Goal: Check status: Check status

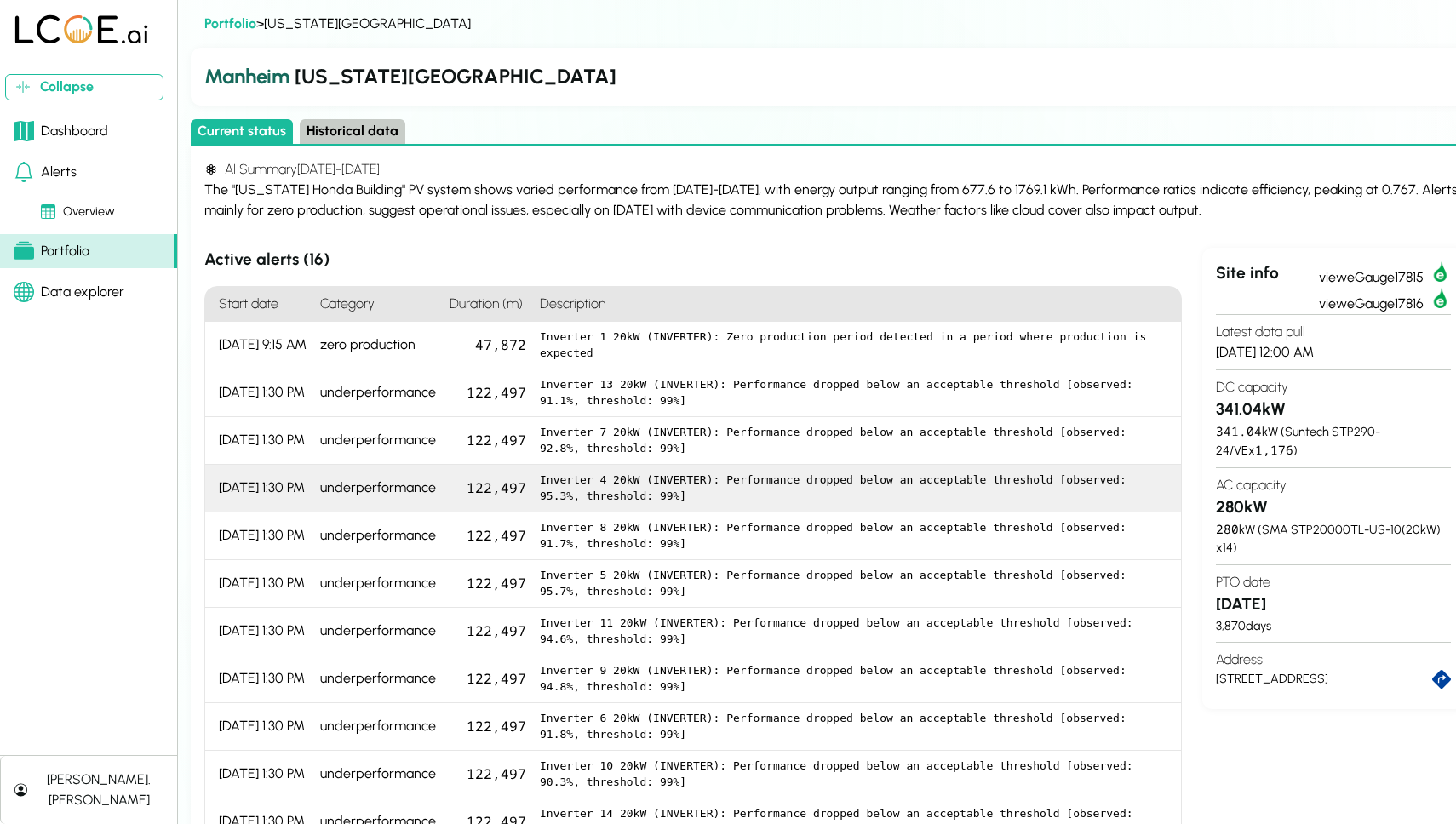
scroll to position [229, 0]
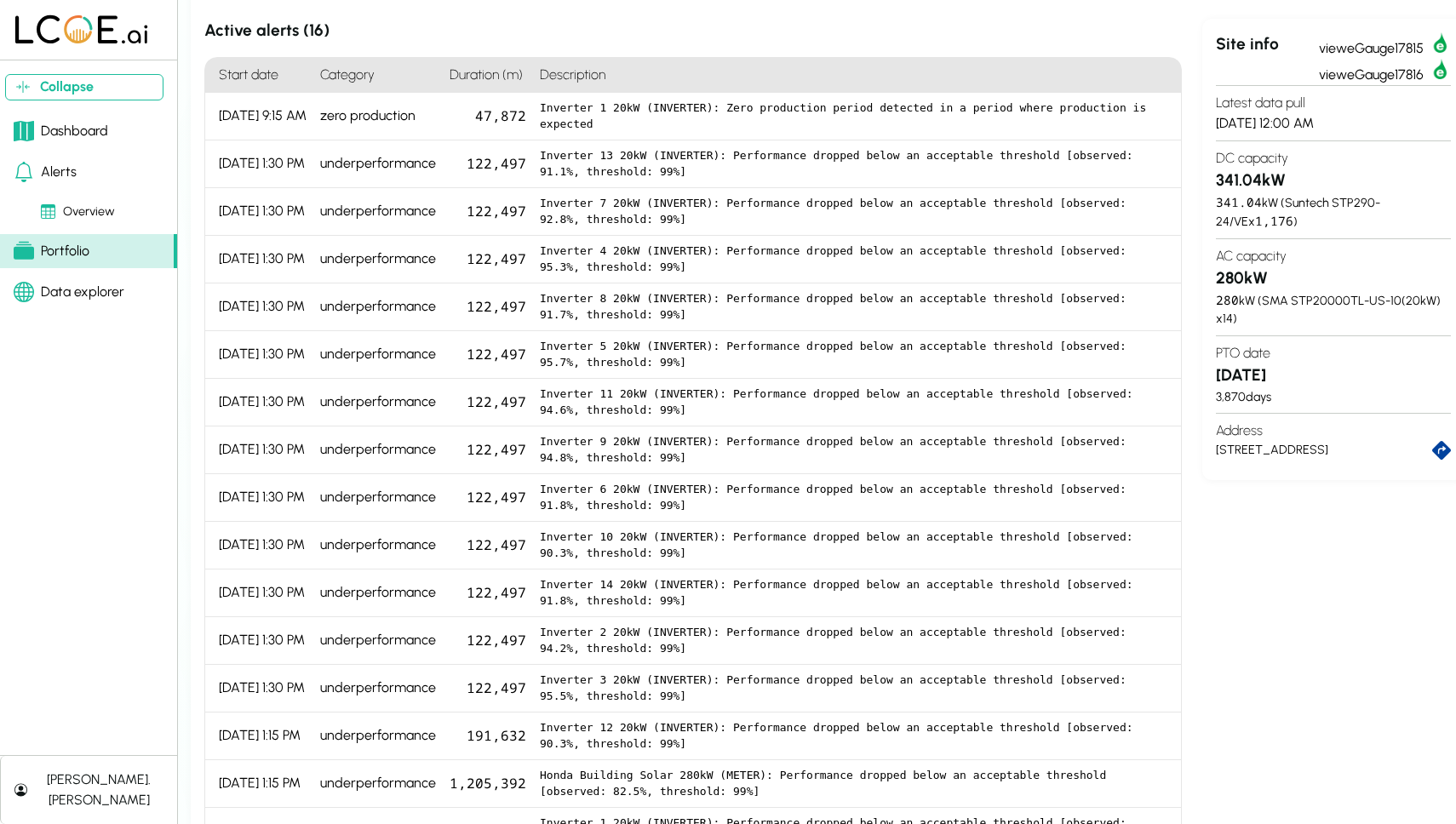
click at [98, 134] on div "Dashboard" at bounding box center [61, 131] width 95 height 20
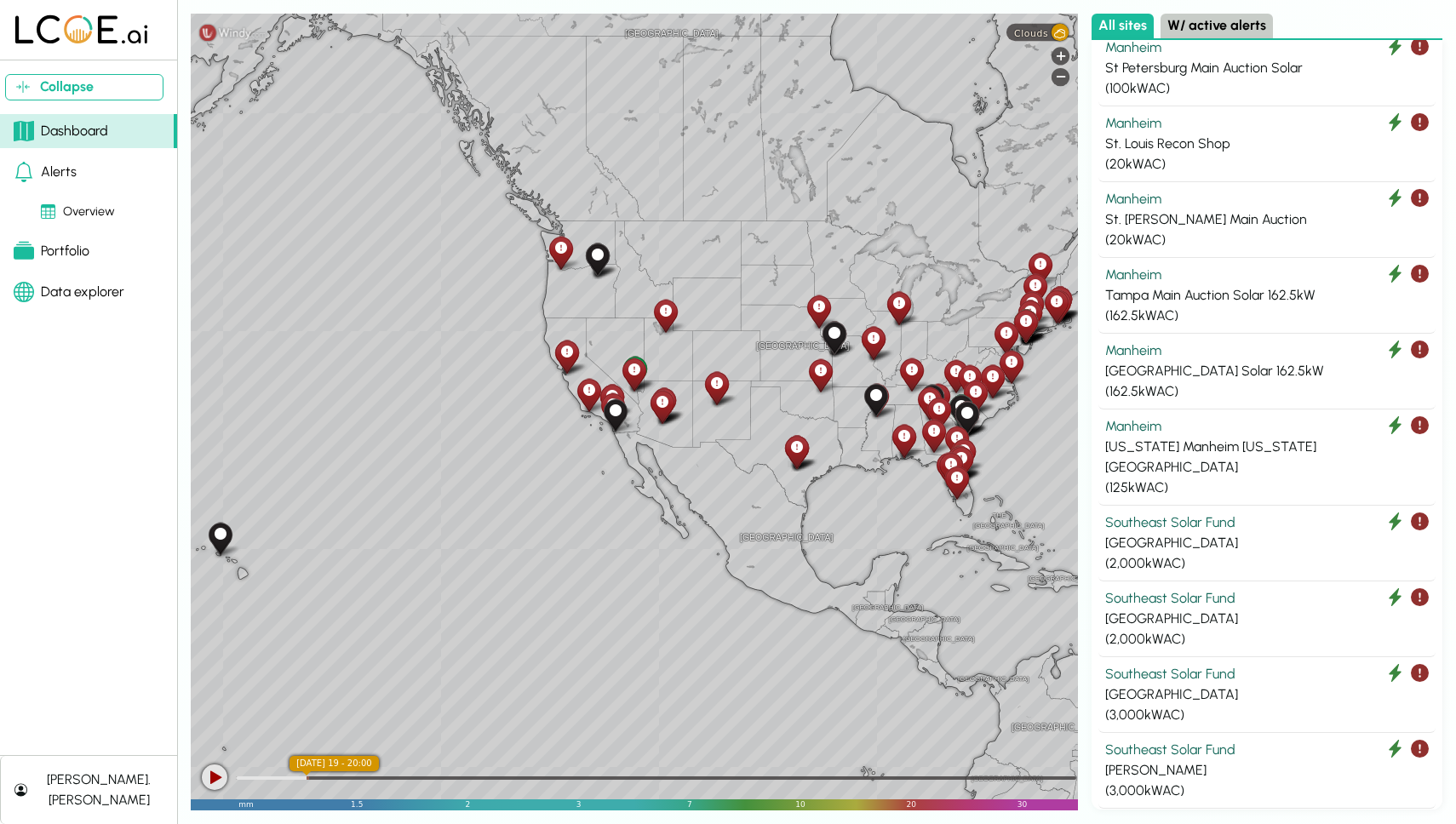
scroll to position [7060, 0]
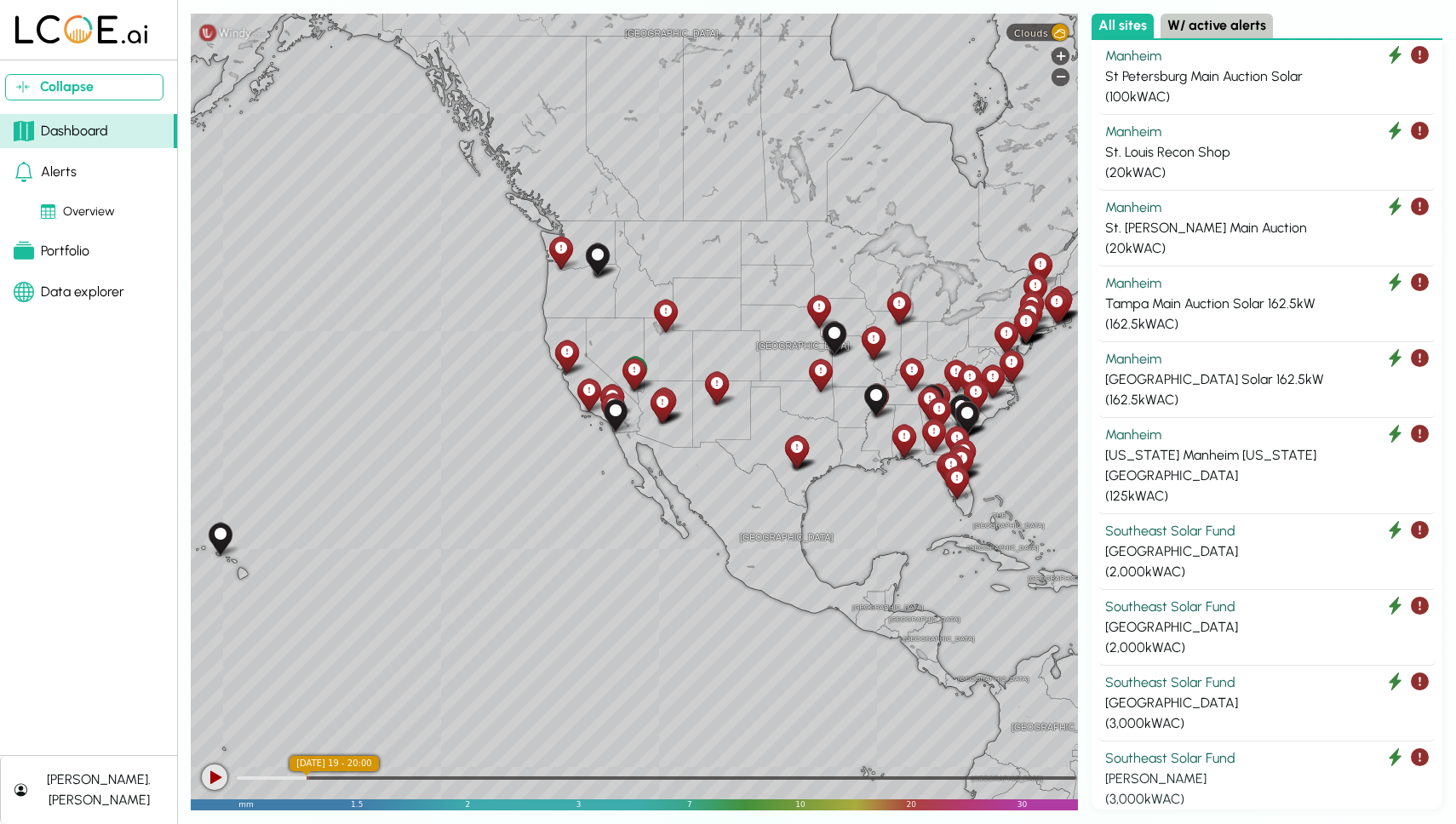
click at [1206, 748] on div "Southeast Solar Fund" at bounding box center [1266, 758] width 323 height 20
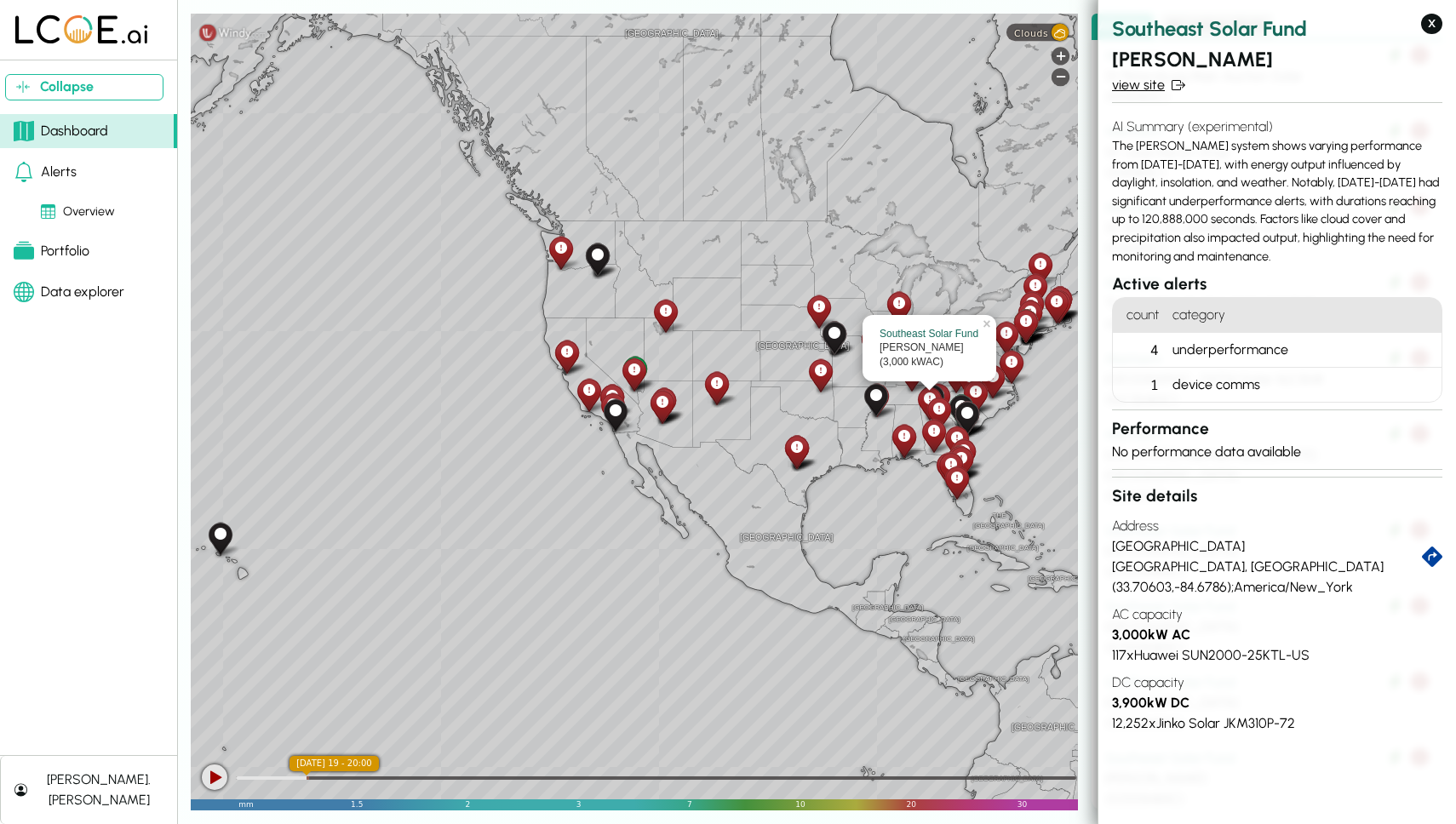
click at [1143, 87] on link "view site" at bounding box center [1277, 84] width 330 height 20
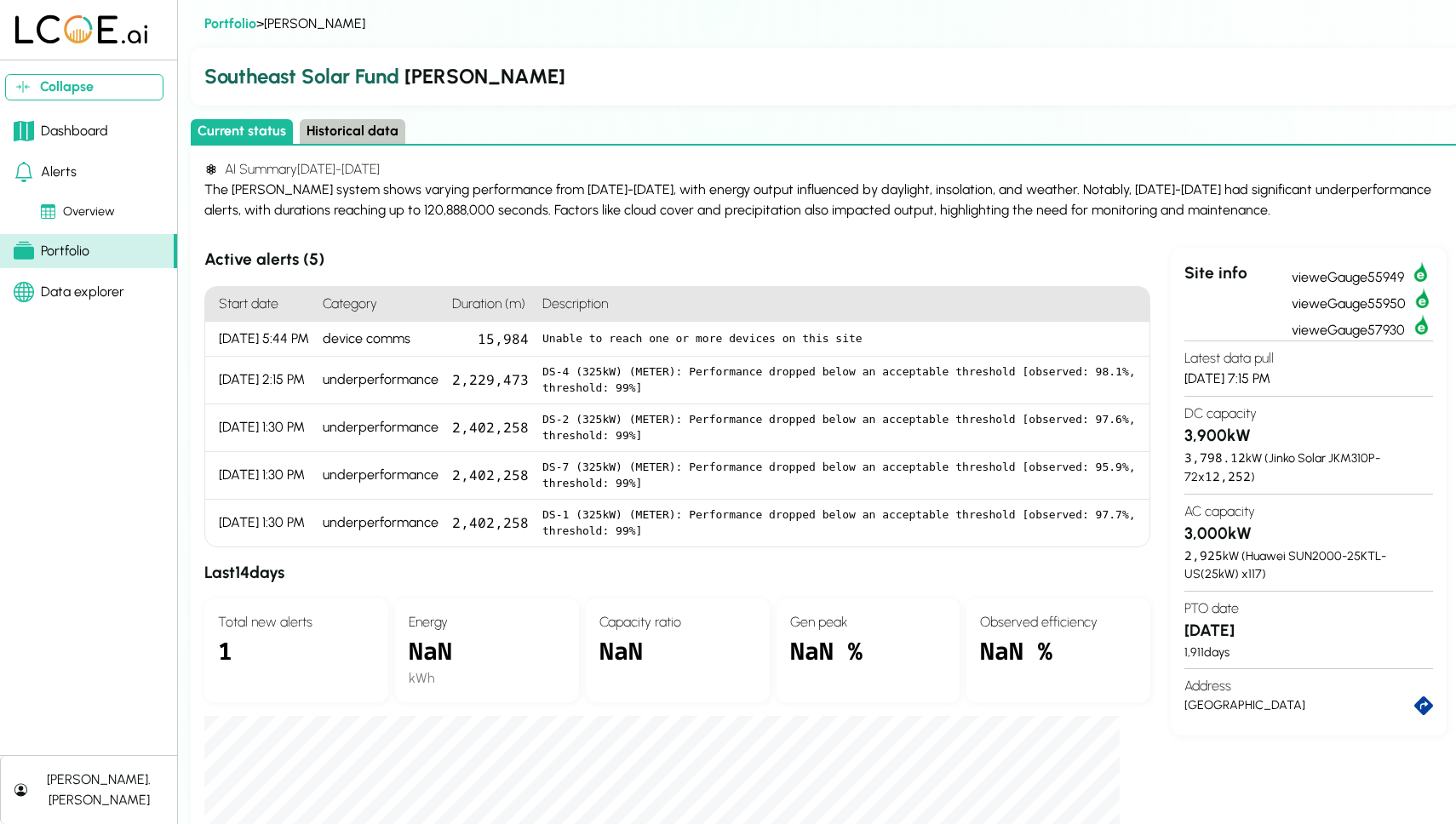
click at [377, 137] on button "Historical data" at bounding box center [352, 132] width 105 height 25
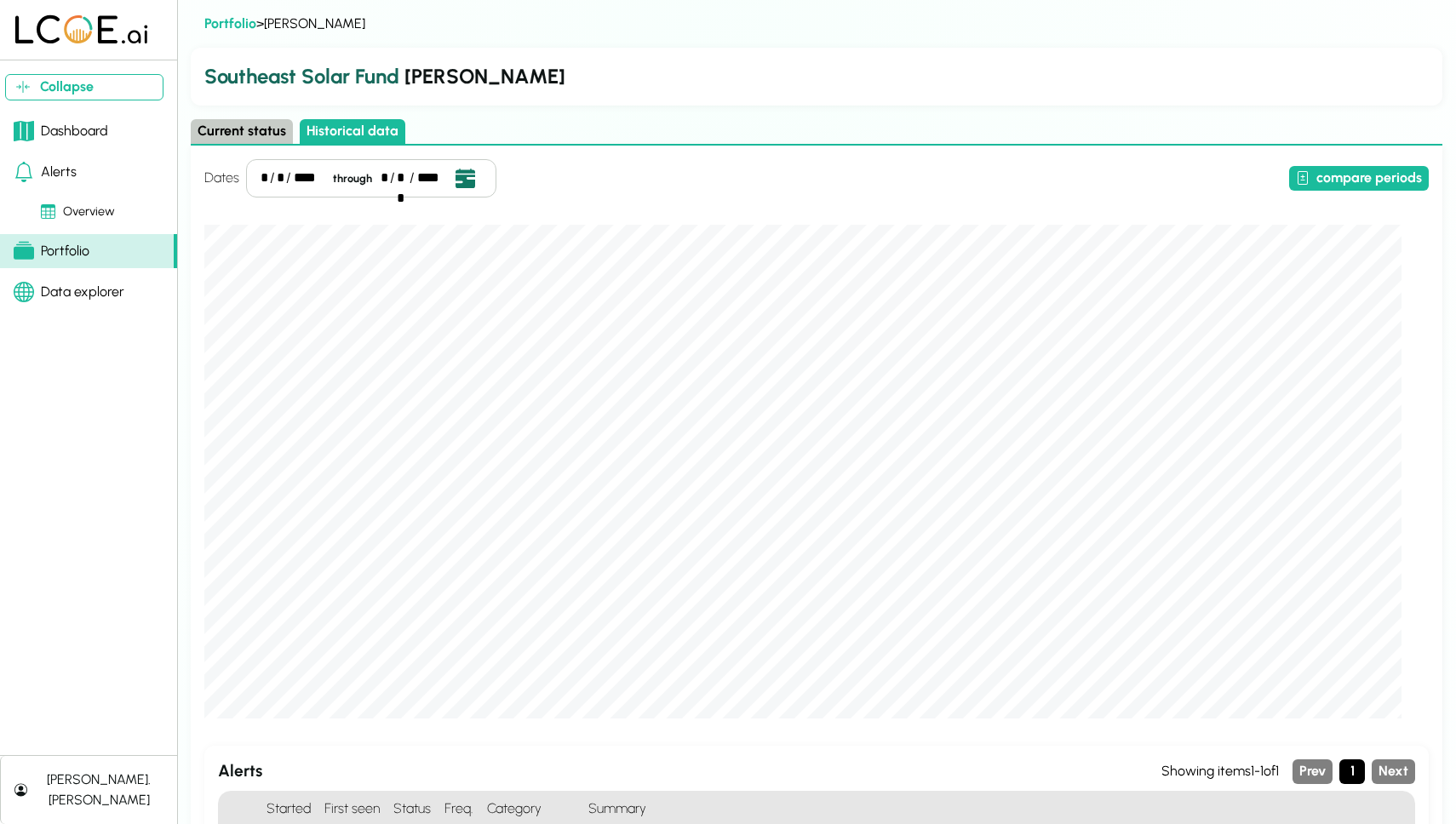
click at [464, 181] on icon "Open date picker" at bounding box center [465, 177] width 18 height 18
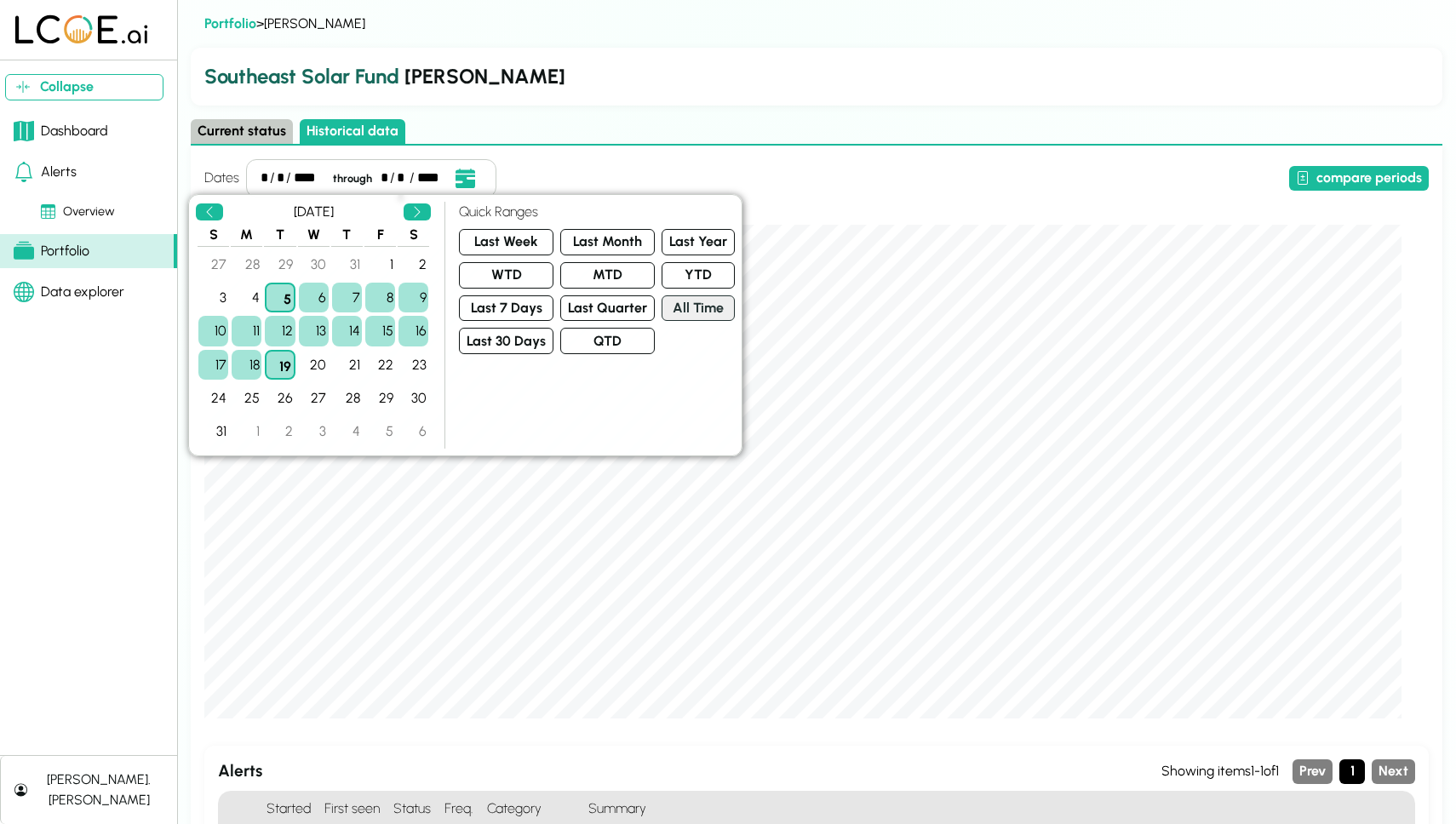
click at [694, 303] on button "All Time" at bounding box center [697, 308] width 73 height 26
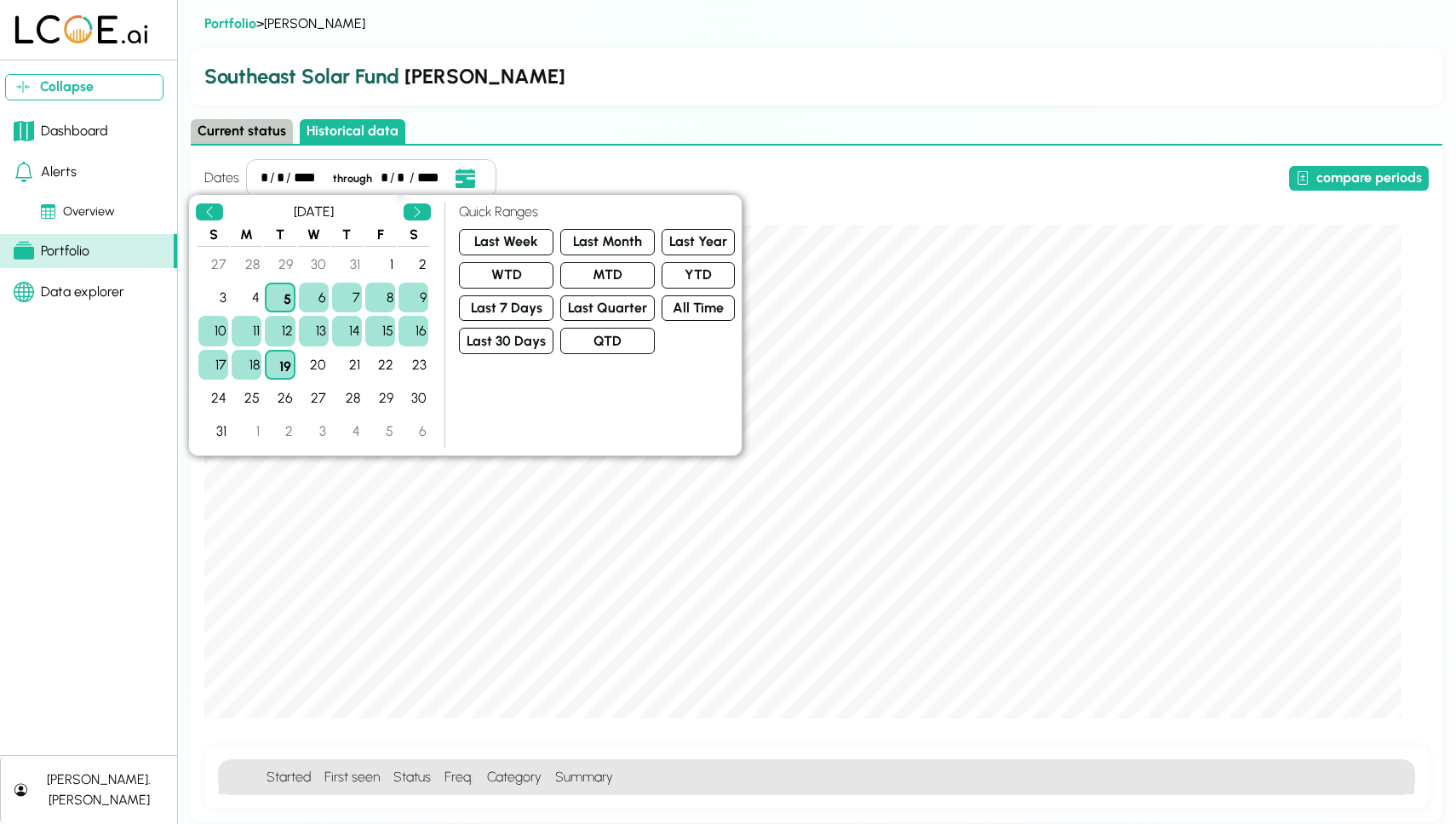
click at [815, 155] on div "Dates * / * / **** through * / ** / **** compare periods [DATE] 20:00:00 Cloud …" at bounding box center [816, 484] width 1251 height 677
click at [689, 302] on button "All Time" at bounding box center [697, 308] width 73 height 26
click at [683, 242] on button "Last Year" at bounding box center [697, 242] width 73 height 26
click at [608, 69] on h2 "Southeast Solar Fund [PERSON_NAME]" at bounding box center [817, 76] width 1224 height 31
click at [404, 171] on div "**" at bounding box center [402, 177] width 11 height 20
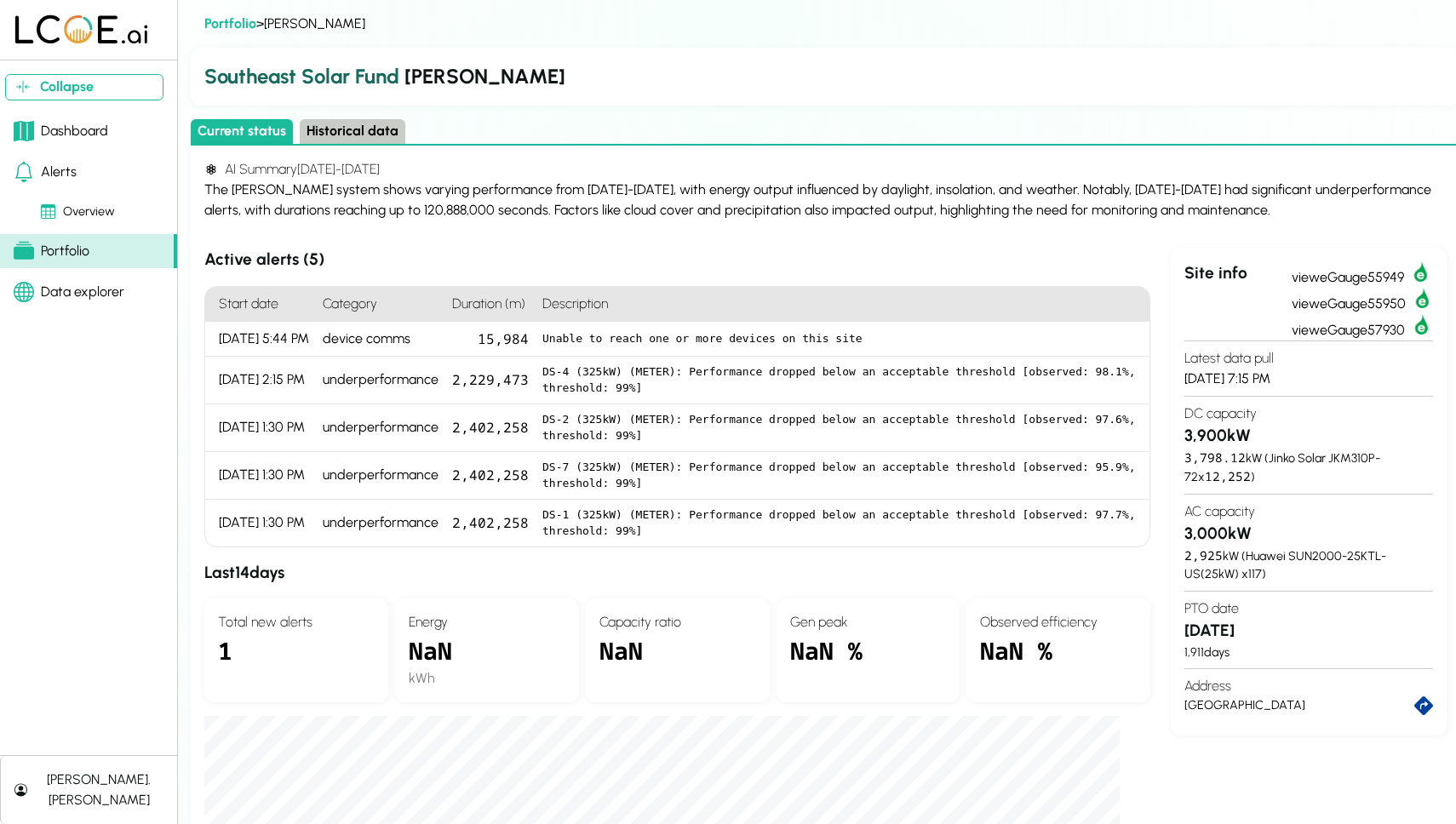
click at [369, 134] on button "Historical data" at bounding box center [352, 132] width 105 height 25
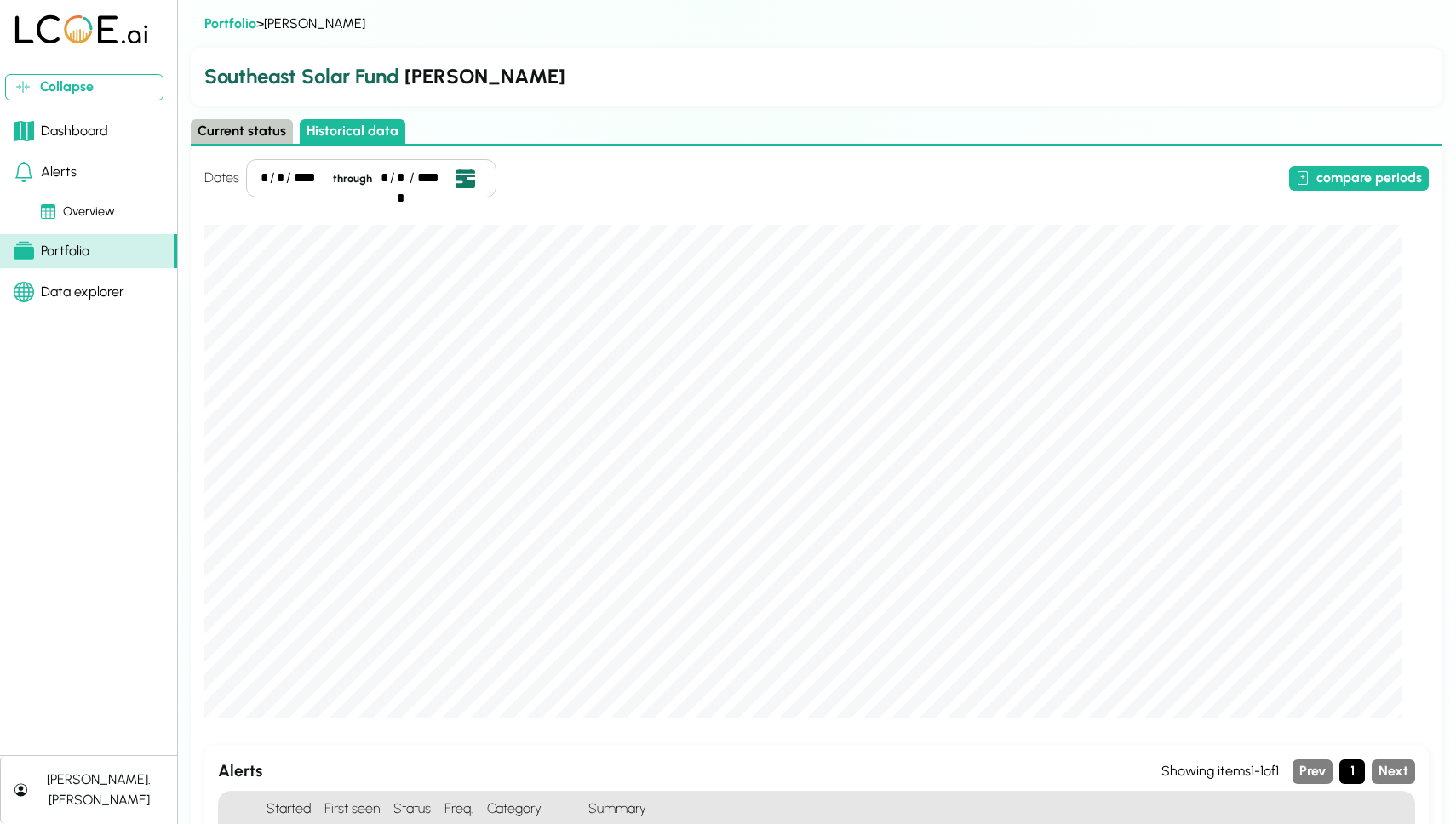
click at [472, 178] on button "Open date picker" at bounding box center [465, 178] width 32 height 23
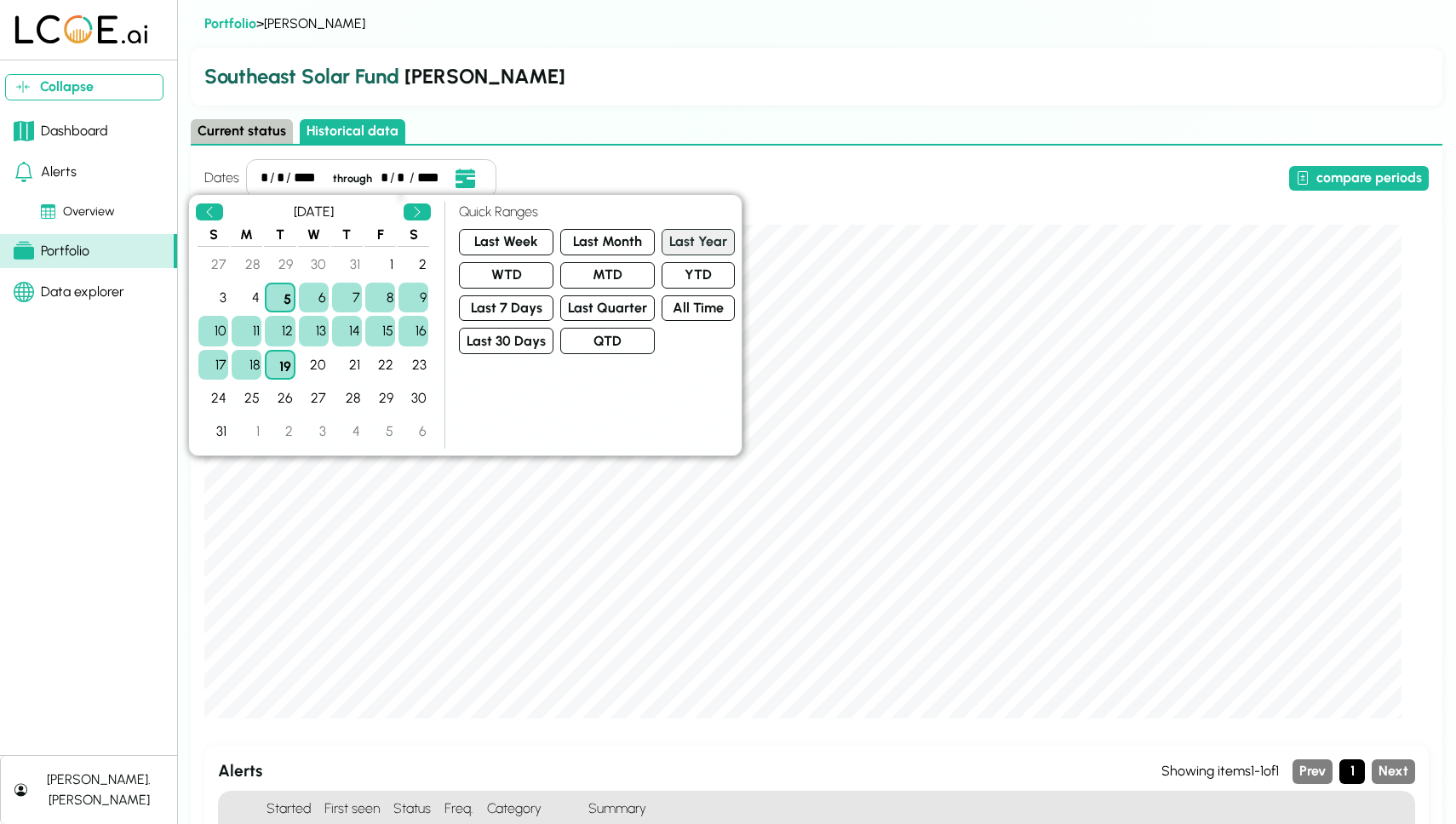
click at [673, 240] on button "Last Year" at bounding box center [697, 242] width 73 height 26
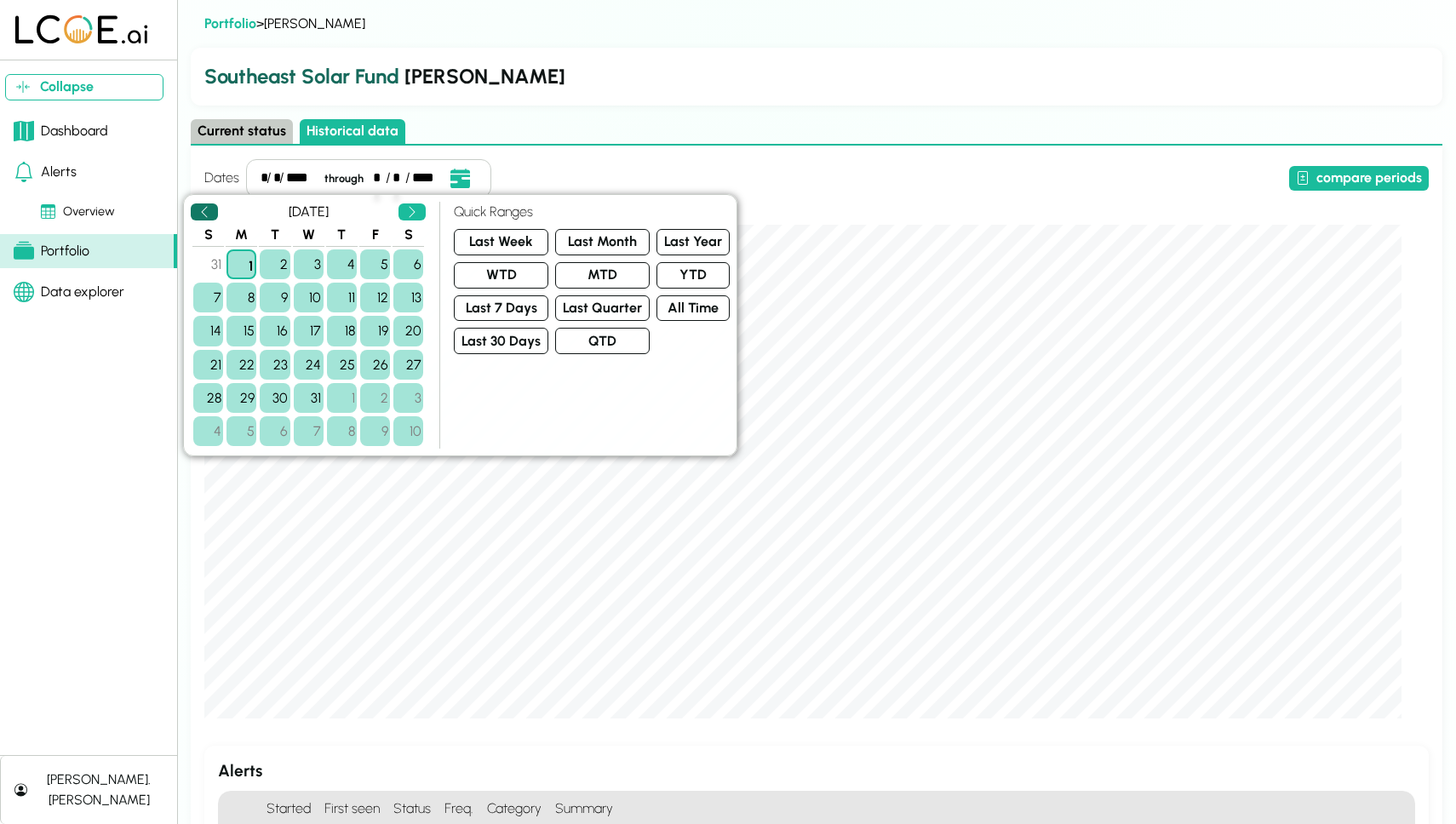
click at [195, 209] on button "Previous" at bounding box center [204, 213] width 27 height 18
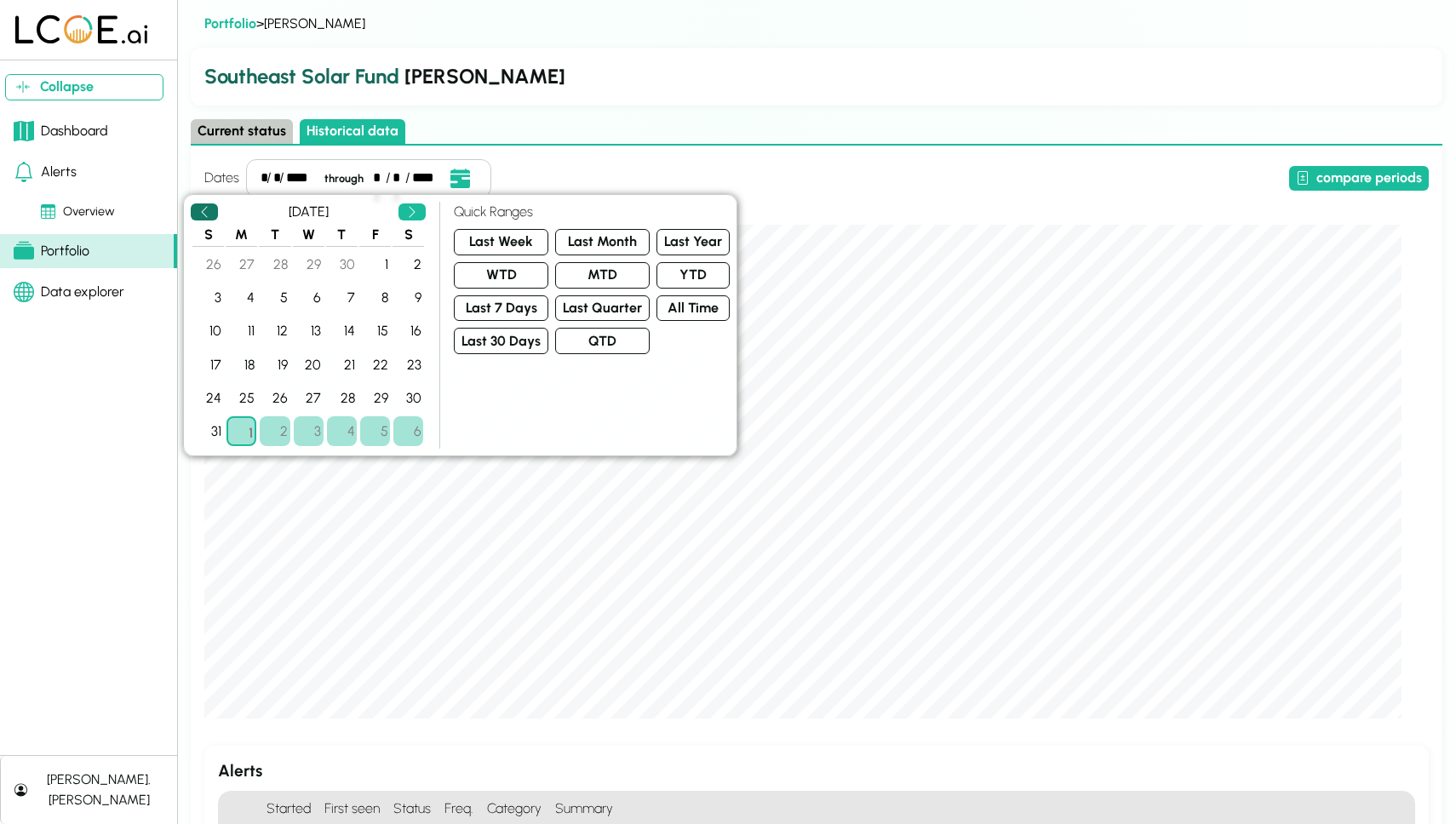
click at [195, 209] on button "Previous" at bounding box center [204, 213] width 27 height 18
click at [509, 134] on div "Current status Historical data" at bounding box center [816, 133] width 1251 height 26
